Goal: Task Accomplishment & Management: Manage account settings

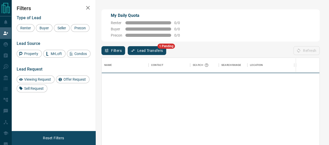
scroll to position [104, 218]
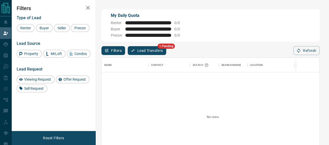
click at [143, 50] on button "Lead Transfers" at bounding box center [147, 50] width 39 height 9
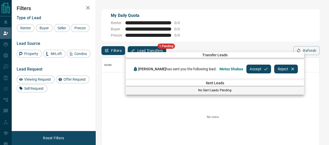
click at [252, 68] on button "Accept" at bounding box center [258, 69] width 25 height 9
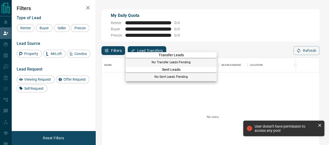
click at [5, 44] on div at bounding box center [164, 72] width 329 height 145
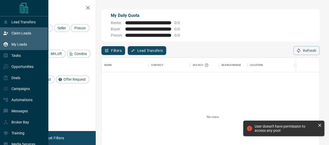
click at [23, 49] on div "My Leads" at bounding box center [24, 44] width 48 height 11
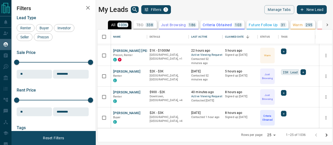
scroll to position [77, 0]
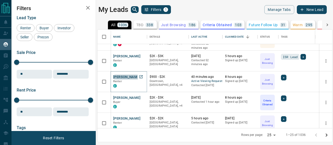
click at [130, 79] on button "[PERSON_NAME]" at bounding box center [126, 77] width 27 height 5
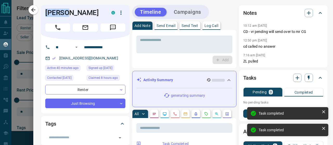
drag, startPoint x: 69, startPoint y: 10, endPoint x: 42, endPoint y: 16, distance: 27.7
click at [42, 16] on div "[PERSON_NAME] C" at bounding box center [85, 22] width 88 height 35
copy h1 "Suresh"
